Goal: Information Seeking & Learning: Compare options

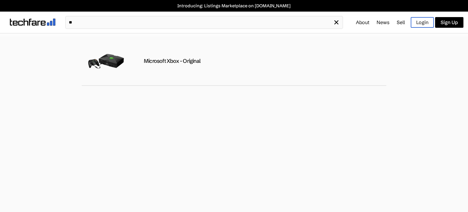
type input "*"
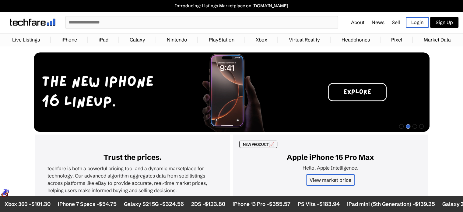
click at [103, 26] on input "text" at bounding box center [202, 22] width 272 height 12
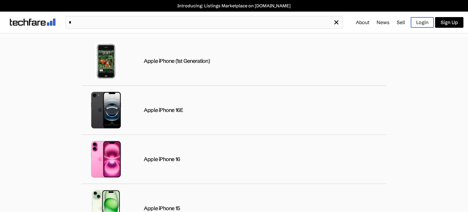
type input "**"
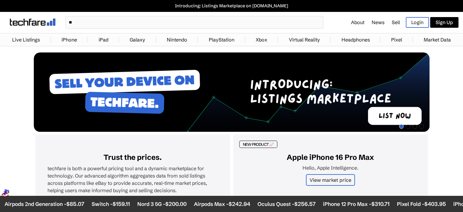
click at [70, 41] on link "iPhone" at bounding box center [69, 39] width 22 height 12
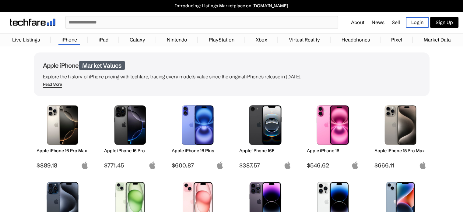
click at [30, 40] on link "Live Listings" at bounding box center [26, 39] width 34 height 12
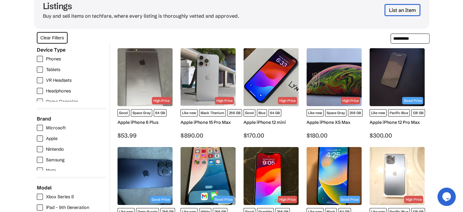
scroll to position [57, 0]
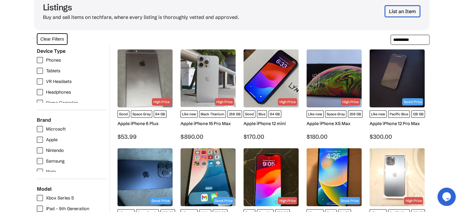
click at [416, 94] on img at bounding box center [397, 78] width 55 height 58
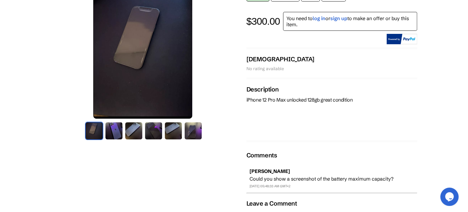
scroll to position [77, 0]
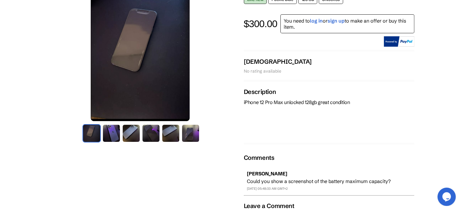
click at [108, 135] on img at bounding box center [111, 133] width 18 height 18
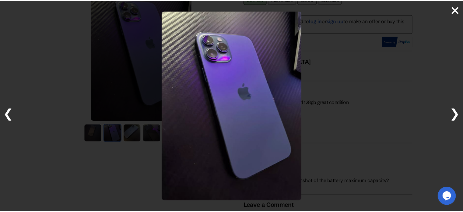
scroll to position [0, 1]
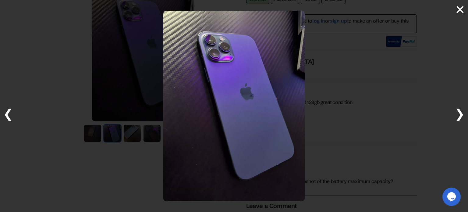
click at [462, 112] on span "❯" at bounding box center [459, 113] width 10 height 15
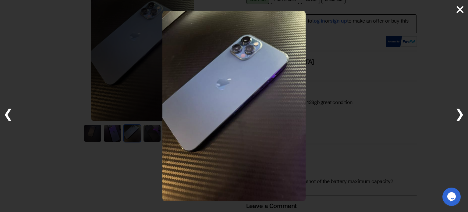
click at [462, 112] on span "❯" at bounding box center [459, 113] width 10 height 15
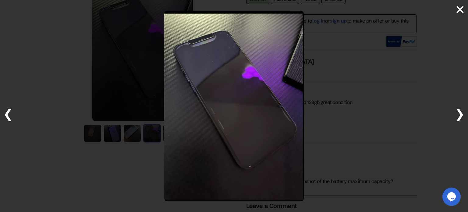
click at [462, 112] on span "❯" at bounding box center [459, 113] width 10 height 15
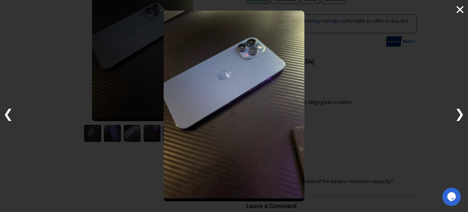
click at [462, 112] on span "❯" at bounding box center [459, 113] width 10 height 15
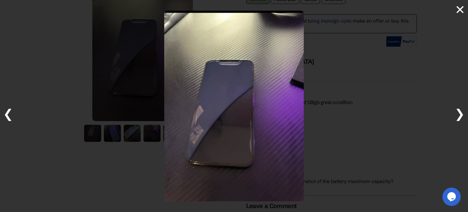
click at [462, 112] on span "❯" at bounding box center [459, 113] width 10 height 15
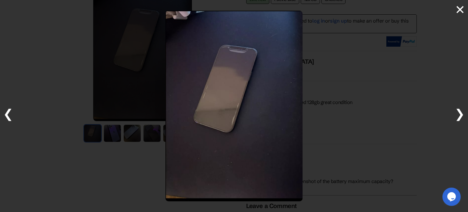
click at [462, 112] on span "❯" at bounding box center [459, 113] width 10 height 15
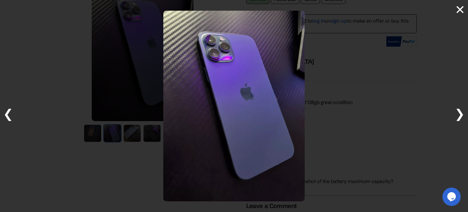
click at [462, 111] on span "❯" at bounding box center [459, 113] width 10 height 15
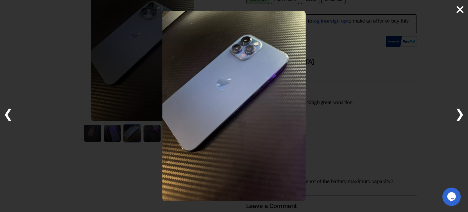
click at [462, 111] on span "❯" at bounding box center [459, 113] width 10 height 15
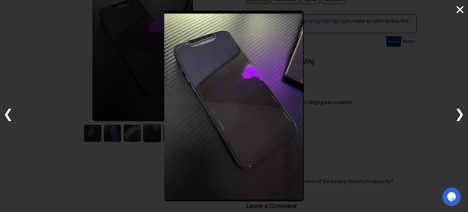
click at [458, 14] on span "×" at bounding box center [460, 9] width 10 height 15
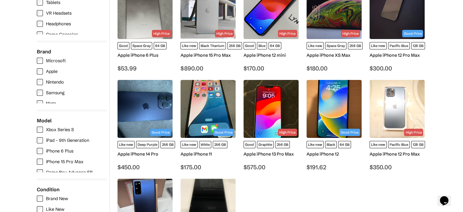
click at [160, 119] on img at bounding box center [145, 109] width 55 height 58
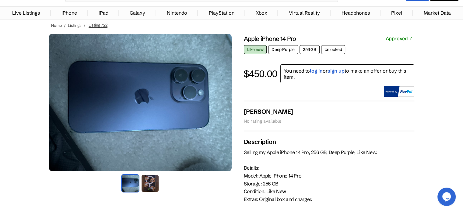
scroll to position [26, 0]
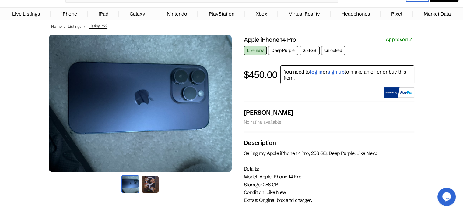
click at [146, 192] on img at bounding box center [150, 184] width 18 height 18
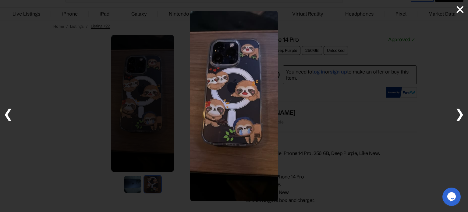
click at [139, 172] on div at bounding box center [234, 106] width 468 height 212
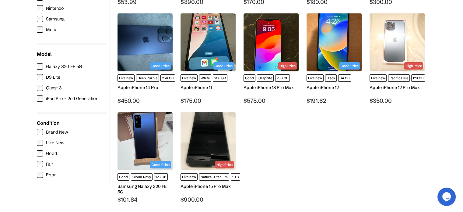
scroll to position [192, 0]
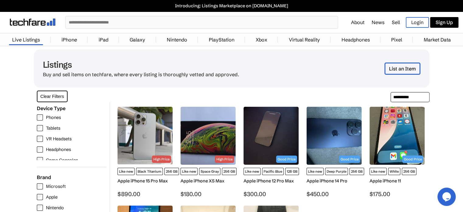
click at [440, 43] on link "Market Data" at bounding box center [437, 39] width 33 height 12
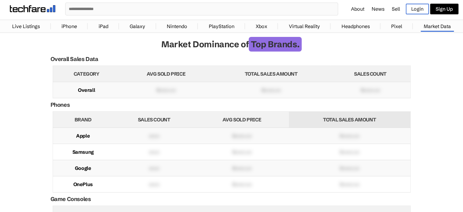
scroll to position [12, 0]
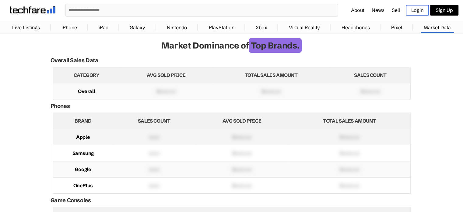
click at [252, 134] on td "$xxxx.xx" at bounding box center [242, 137] width 94 height 16
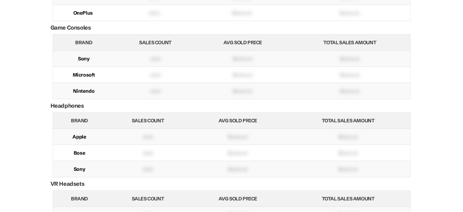
scroll to position [0, 0]
